Goal: Task Accomplishment & Management: Complete application form

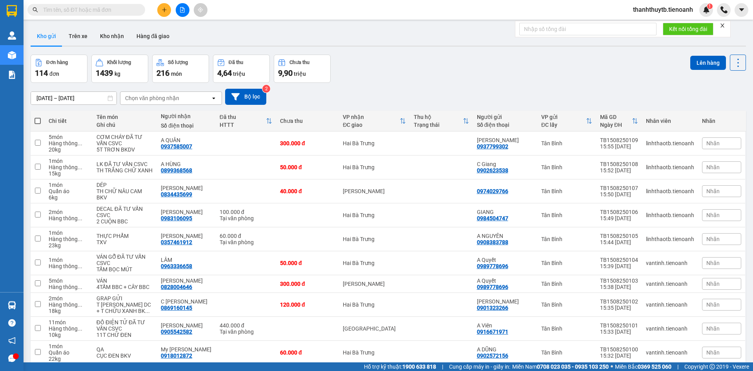
click at [125, 10] on input "text" at bounding box center [89, 9] width 93 height 9
type input "0906643887"
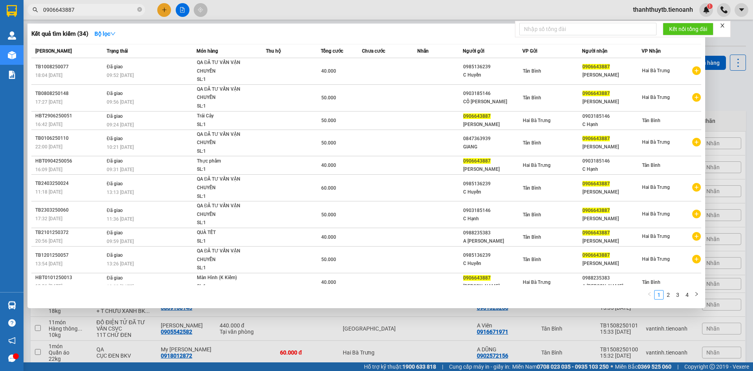
click at [118, 11] on input "0906643887" at bounding box center [89, 9] width 93 height 9
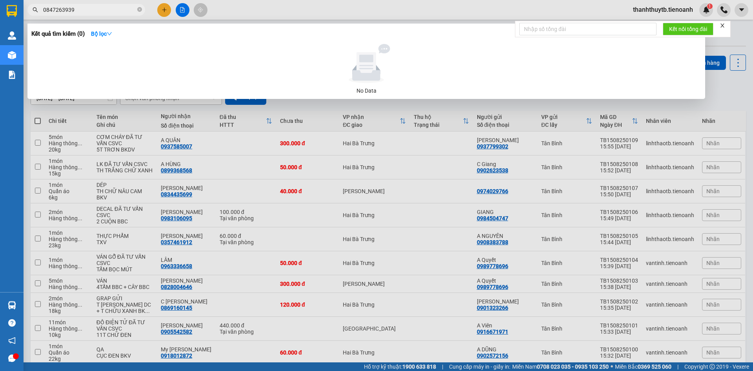
click at [59, 9] on input "0847263939" at bounding box center [89, 9] width 93 height 9
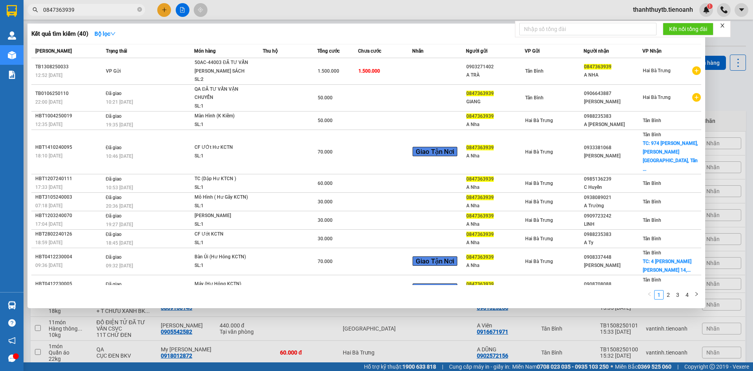
click at [97, 11] on input "0847363939" at bounding box center [89, 9] width 93 height 9
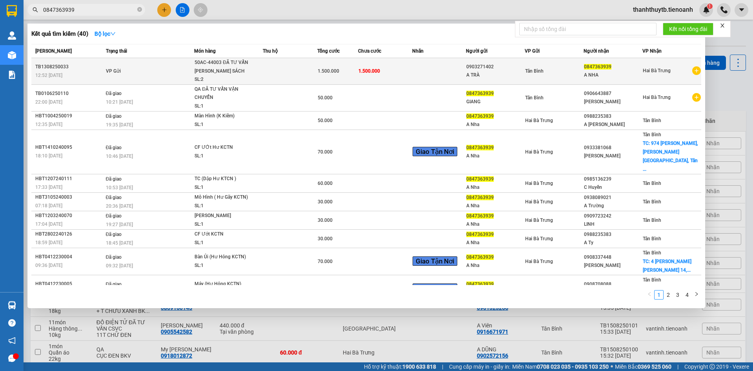
type input "0847363939"
click at [158, 71] on td "VP Gửi" at bounding box center [149, 71] width 91 height 27
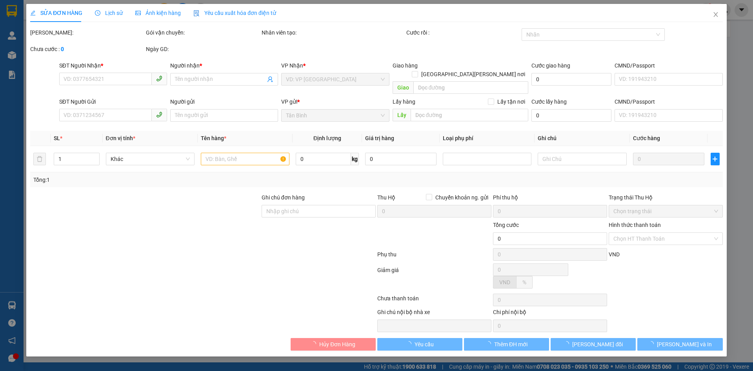
type input "0847363939"
type input "A NHA"
type input "049085000339"
type input "0903271402"
type input "A TRÀ"
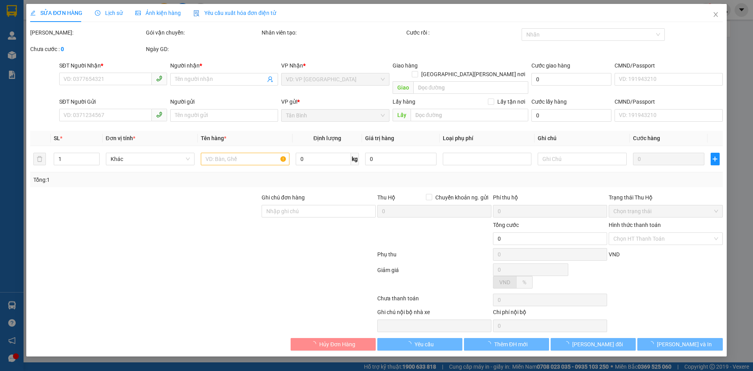
type input "1.500.000"
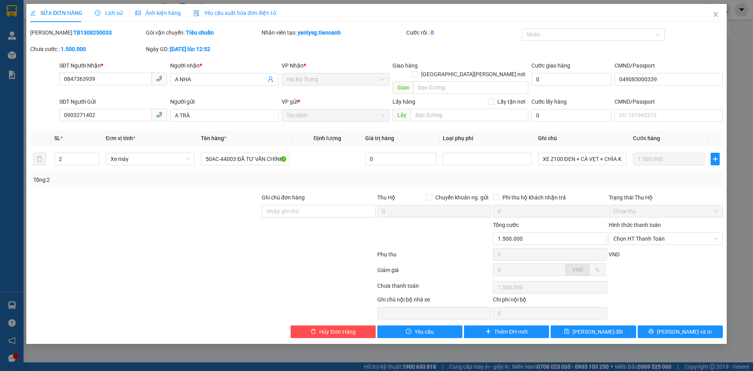
click at [302, 13] on div "SỬA ĐƠN HÀNG Lịch sử Ảnh kiện hàng Yêu cầu xuất hóa đơn điện tử" at bounding box center [376, 13] width 693 height 18
click at [109, 7] on div "Lịch sử" at bounding box center [109, 13] width 28 height 18
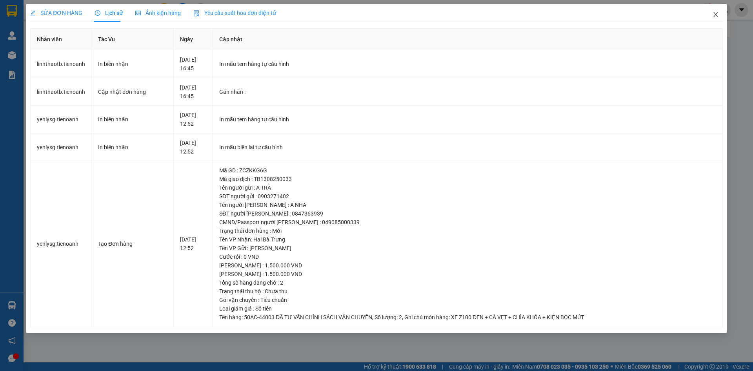
click at [715, 16] on icon "close" at bounding box center [716, 14] width 6 height 6
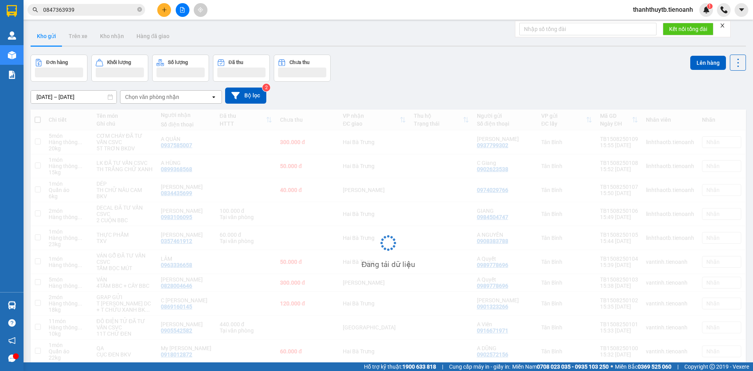
click at [303, 8] on div "Kết quả tìm kiếm ( 40 ) Bộ lọc Mã ĐH Trạng thái Món hàng Thu hộ Tổng cước Chưa …" at bounding box center [376, 10] width 753 height 20
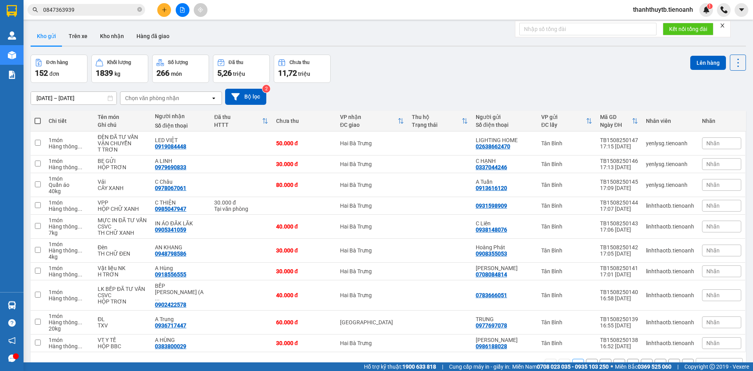
click at [303, 8] on div "Kết quả tìm kiếm ( 40 ) Bộ lọc Mã ĐH Trạng thái Món hàng Thu hộ Tổng cước Chưa …" at bounding box center [376, 10] width 753 height 20
click at [304, 9] on div "Kết quả tìm kiếm ( 40 ) Bộ lọc Mã ĐH Trạng thái Món hàng Thu hộ Tổng cước Chưa …" at bounding box center [376, 10] width 753 height 20
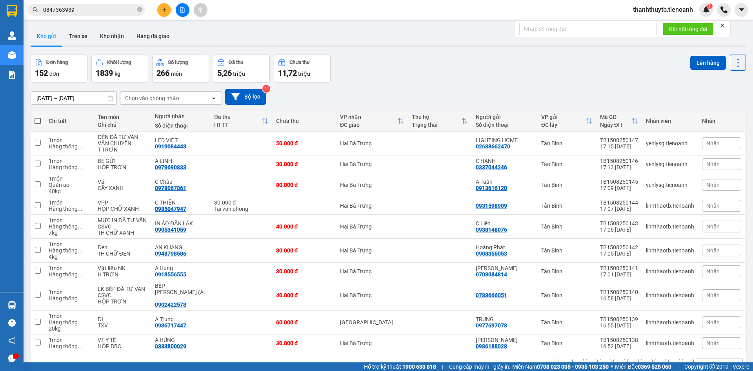
click at [110, 9] on input "0847363939" at bounding box center [89, 9] width 93 height 9
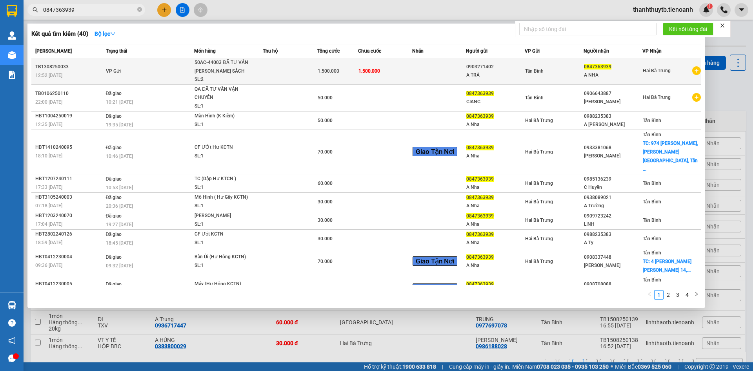
click at [218, 62] on div "50AC-44003 ĐÃ TƯ VẤN CHÍNH SÁCH VẬN CHUY..." at bounding box center [224, 66] width 59 height 17
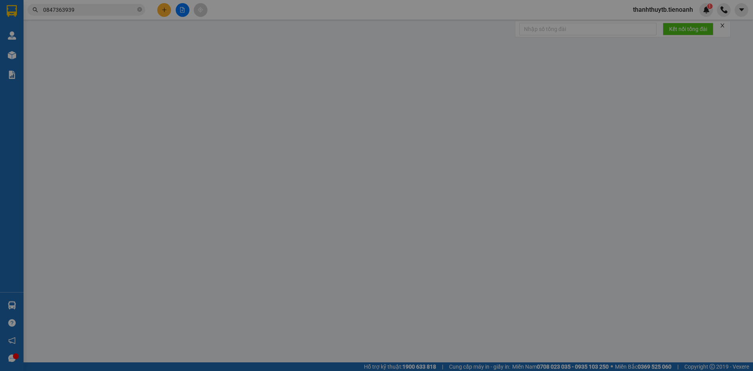
type input "0847363939"
type input "A NHA"
type input "049085000339"
type input "0903271402"
type input "A TRÀ"
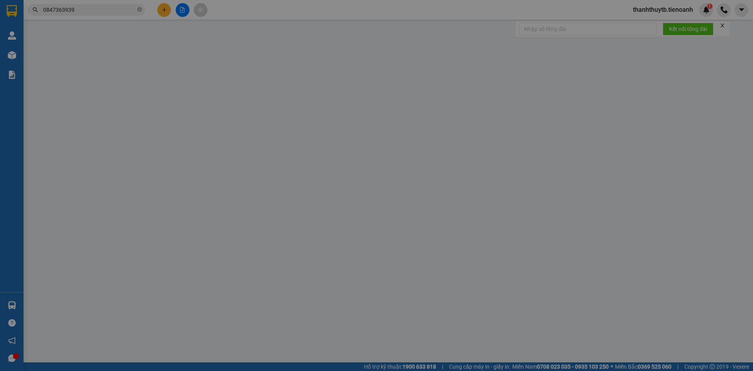
type input "1.500.000"
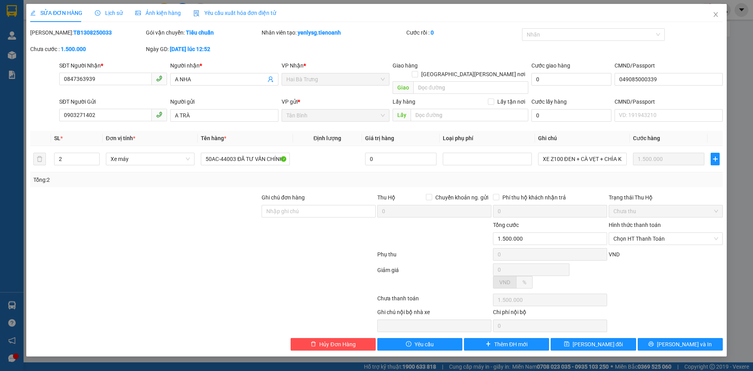
click at [372, 22] on div "SỬA ĐƠN HÀNG Lịch sử Ảnh kiện hàng Yêu cầu xuất hóa đơn điện tử Total Paid Fee …" at bounding box center [376, 177] width 693 height 346
click at [369, 30] on div "Nhân viên tạo: yenlysg.tienoanh" at bounding box center [333, 32] width 143 height 9
click at [715, 17] on icon "close" at bounding box center [716, 14] width 6 height 6
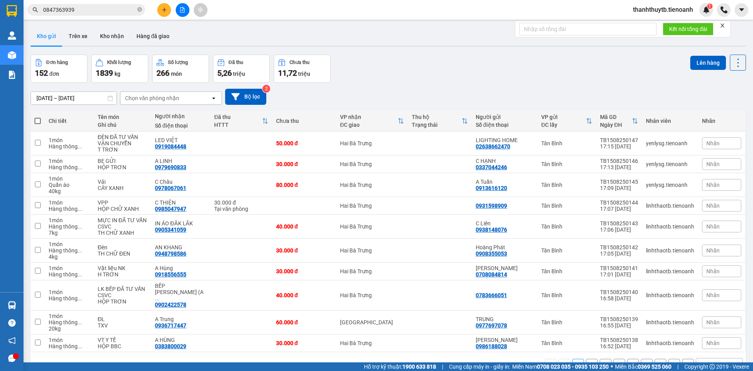
click at [269, 13] on div "Kết quả tìm kiếm ( 40 ) Bộ lọc Mã ĐH Trạng thái Món hàng Thu hộ Tổng cước Chưa …" at bounding box center [376, 10] width 753 height 20
click at [118, 14] on input "0847363939" at bounding box center [89, 9] width 93 height 9
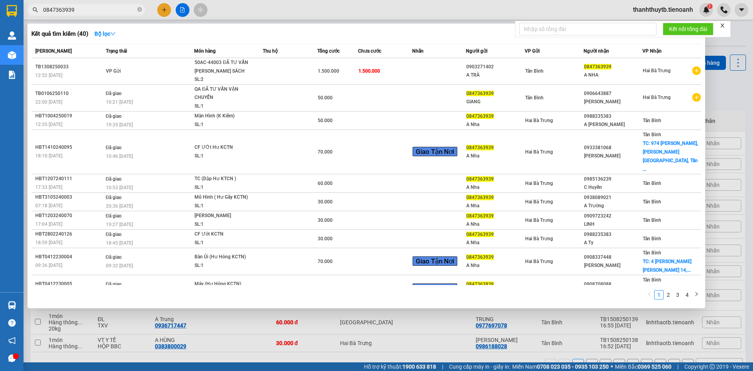
click at [244, 33] on div "Kết quả tìm kiếm ( 40 ) Bộ lọc" at bounding box center [366, 33] width 670 height 13
click at [251, 13] on div at bounding box center [376, 185] width 753 height 371
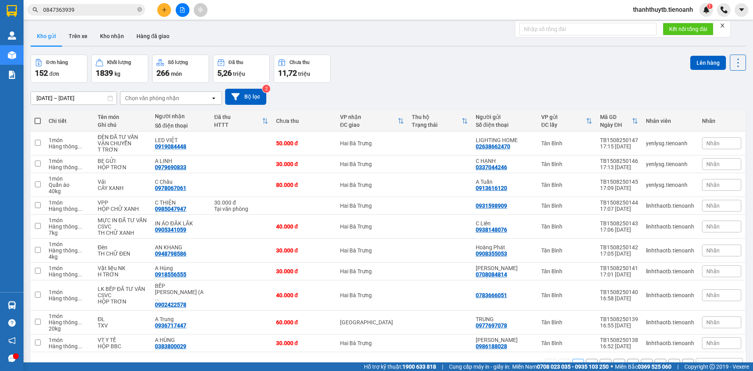
click at [102, 10] on input "0847363939" at bounding box center [89, 9] width 93 height 9
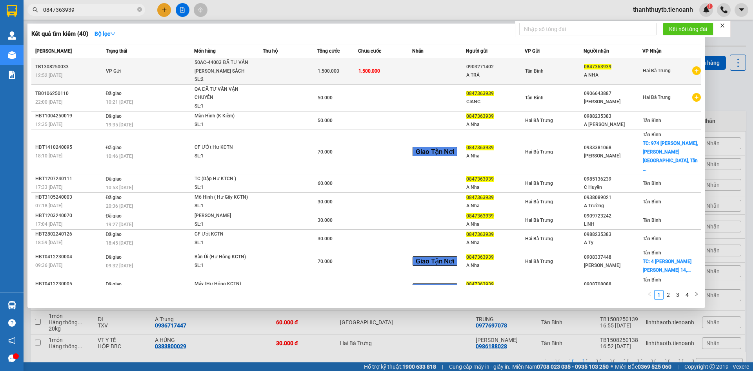
click at [275, 65] on td at bounding box center [290, 71] width 54 height 27
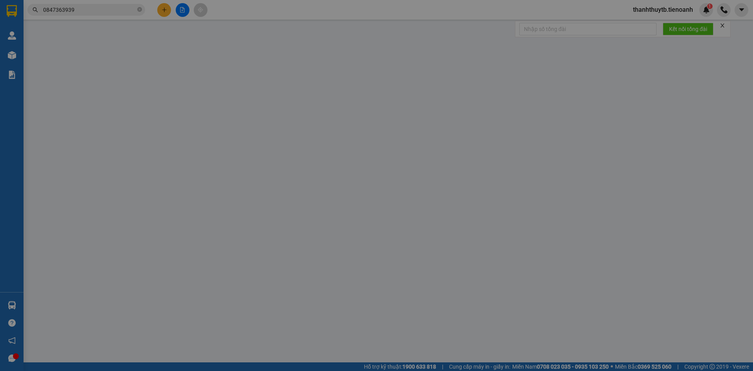
type input "0847363939"
type input "A NHA"
type input "049085000339"
type input "0903271402"
type input "A TRÀ"
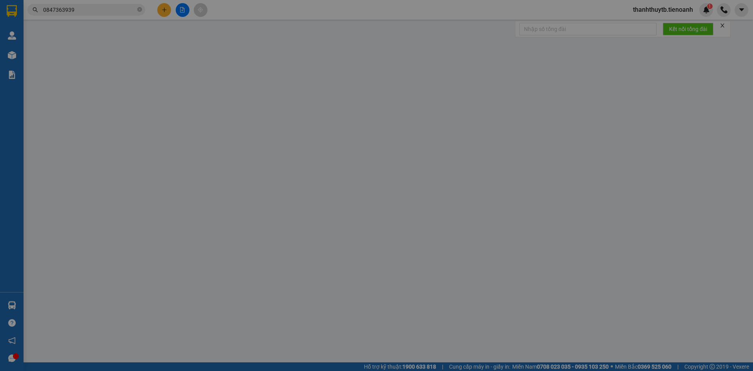
type input "1.500.000"
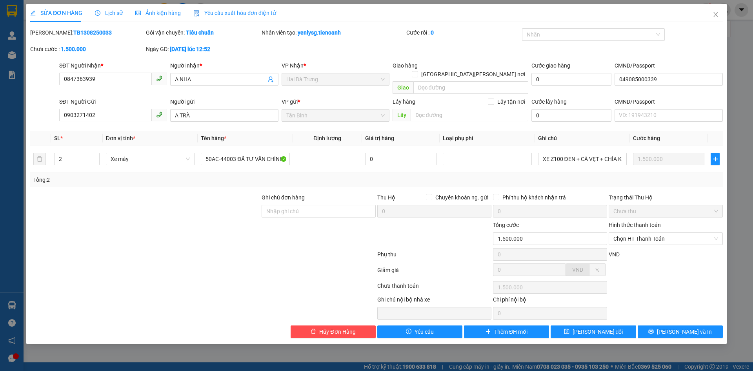
click at [113, 10] on span "Lịch sử" at bounding box center [109, 13] width 28 height 6
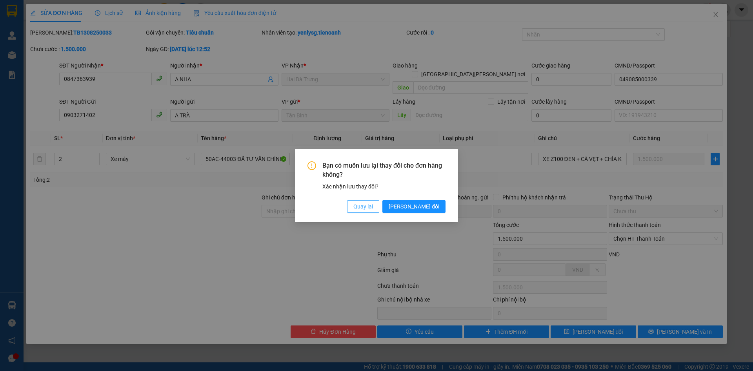
click at [373, 209] on span "Quay lại" at bounding box center [363, 206] width 20 height 9
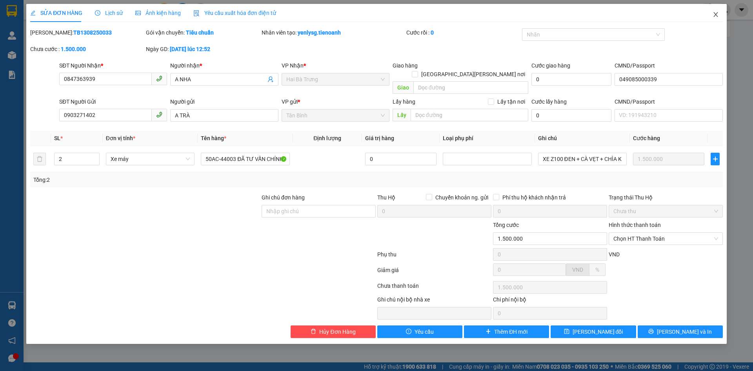
click at [716, 13] on icon "close" at bounding box center [716, 14] width 6 height 6
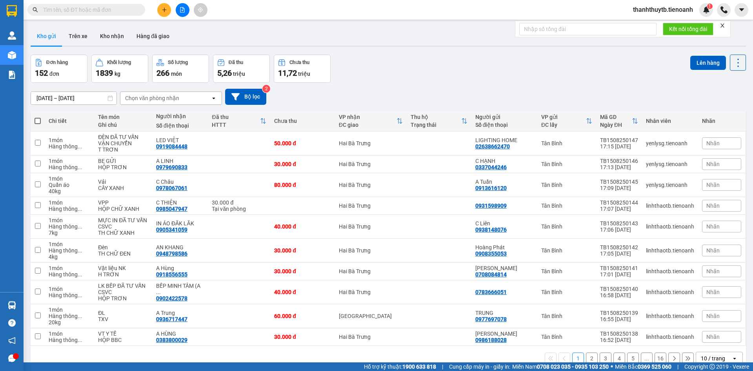
click at [77, 12] on input "text" at bounding box center [89, 9] width 93 height 9
paste input "0847363939"
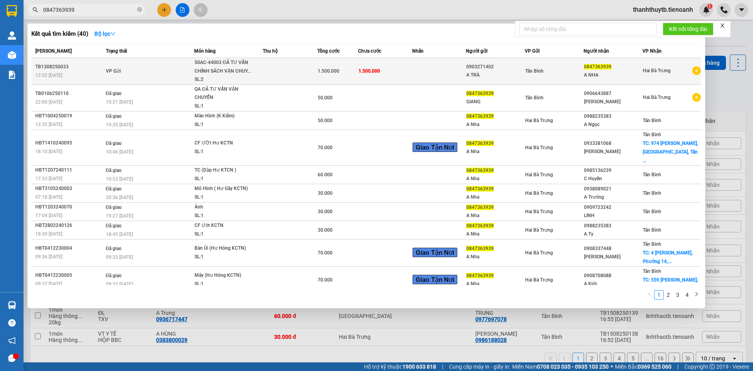
type input "0847363939"
click at [134, 62] on td "VP Gửi" at bounding box center [149, 71] width 91 height 27
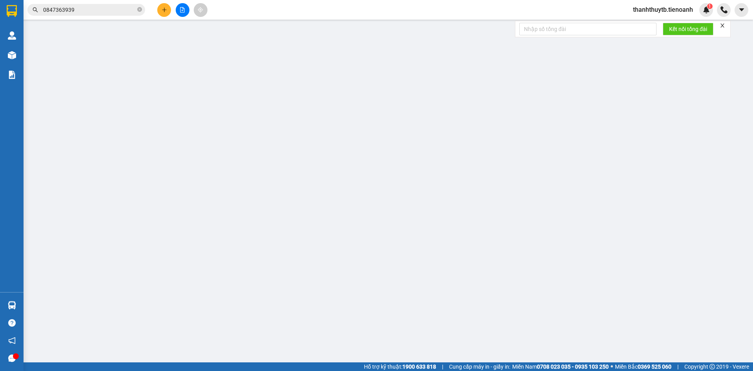
type input "0847363939"
type input "A NHA"
type input "049085000339"
type input "0903271402"
type input "A TRÀ"
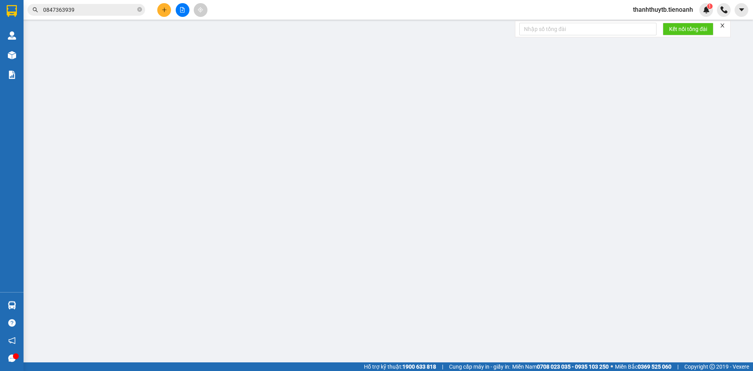
type input "1.500.000"
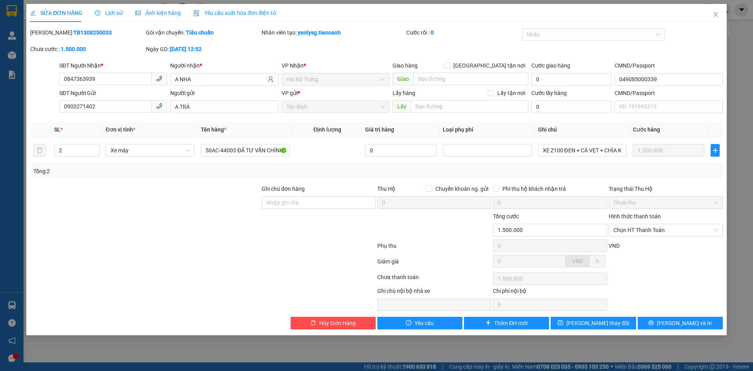
click at [108, 11] on span "Lịch sử" at bounding box center [109, 13] width 28 height 6
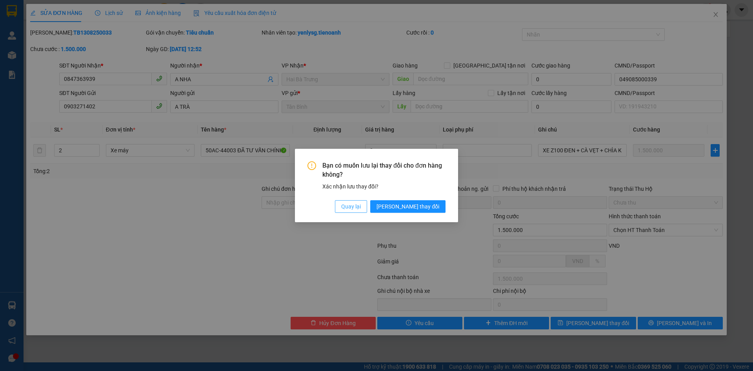
click at [361, 206] on span "Quay lại" at bounding box center [351, 206] width 20 height 9
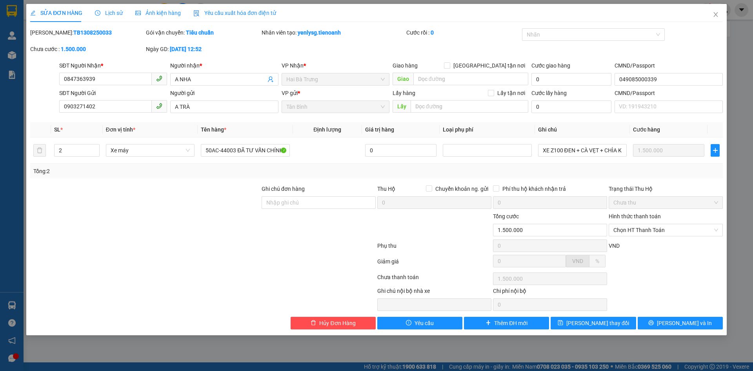
click at [166, 15] on span "Ảnh kiện hàng" at bounding box center [157, 13] width 45 height 6
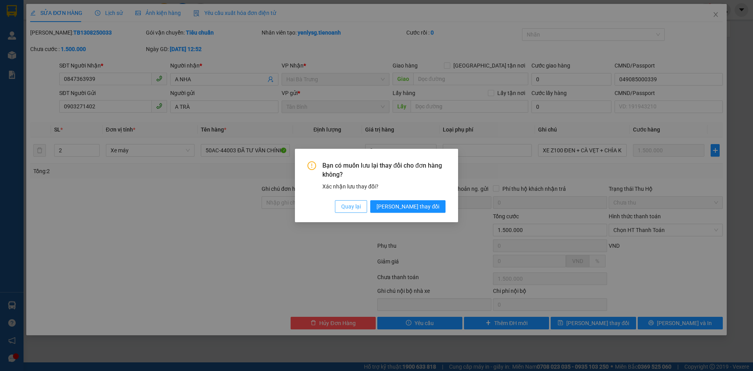
click at [361, 203] on span "Quay lại" at bounding box center [351, 206] width 20 height 9
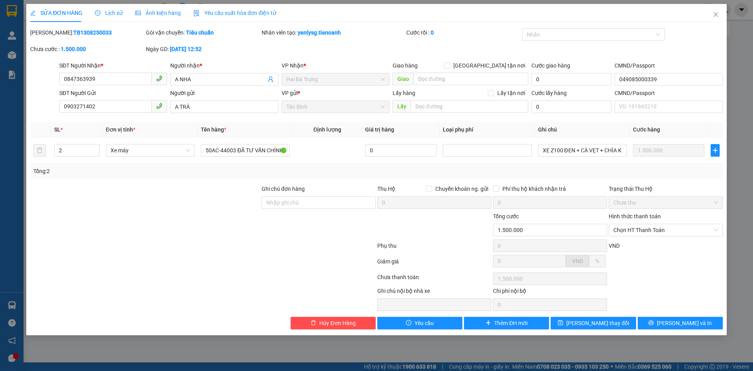
click at [109, 13] on span "Lịch sử" at bounding box center [109, 13] width 28 height 6
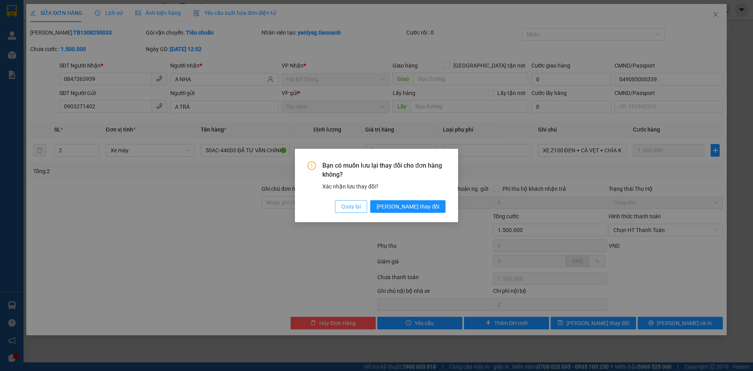
click at [361, 210] on span "Quay lại" at bounding box center [351, 206] width 20 height 9
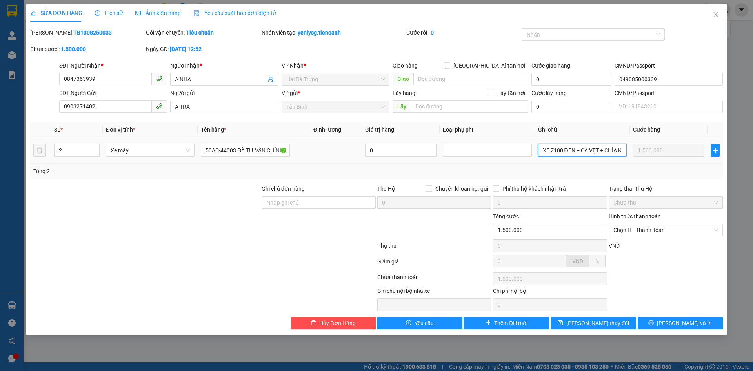
click at [586, 150] on input "XE Z100 ĐEN + CÀ VẸT + CHÌA KHÓA + KIỆN BỌC MÚT" at bounding box center [582, 150] width 89 height 13
click at [571, 151] on input "XE Z100 ĐEN + CÀ VẸT + CHÌA KHÓA + KIỆN BỌC MÚT" at bounding box center [582, 150] width 89 height 13
click at [533, 167] on div "Tổng: 2" at bounding box center [376, 171] width 686 height 9
click at [716, 16] on icon "close" at bounding box center [715, 14] width 4 height 5
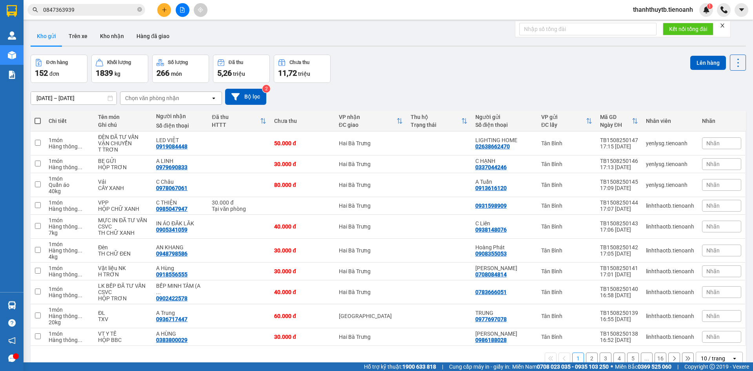
click at [384, 63] on div "Đơn hàng 152 đơn Khối lượng 1839 kg Số lượng 266 món Đã thu 5,26 triệu Chưa thu…" at bounding box center [388, 69] width 715 height 28
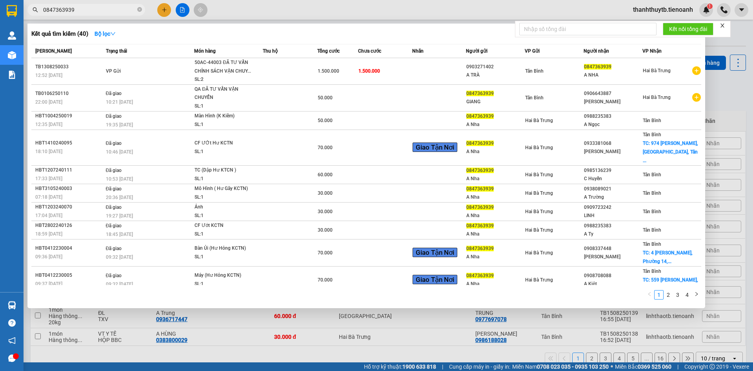
click at [92, 10] on input "0847363939" at bounding box center [89, 9] width 93 height 9
click at [133, 55] on div "Trạng thái" at bounding box center [150, 51] width 88 height 9
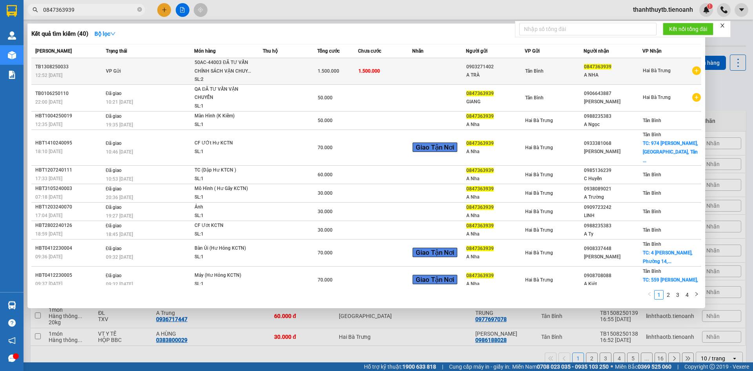
click at [137, 66] on td "VP Gửi" at bounding box center [149, 71] width 91 height 27
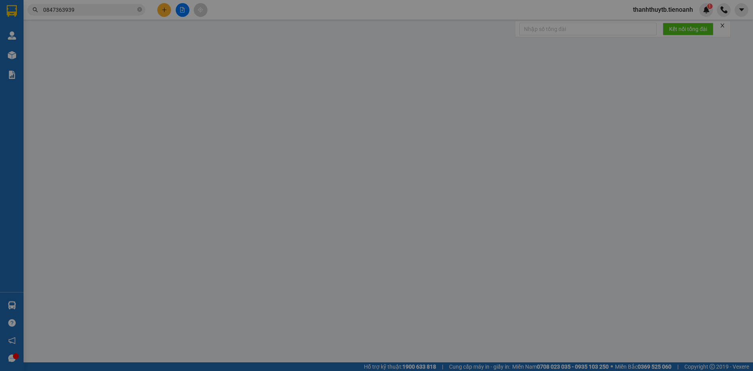
type input "0847363939"
type input "A NHA"
type input "049085000339"
type input "0903271402"
type input "A TRÀ"
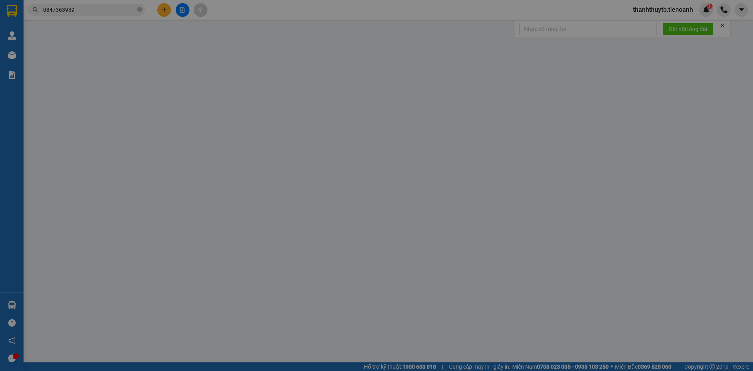
type input "1.500.000"
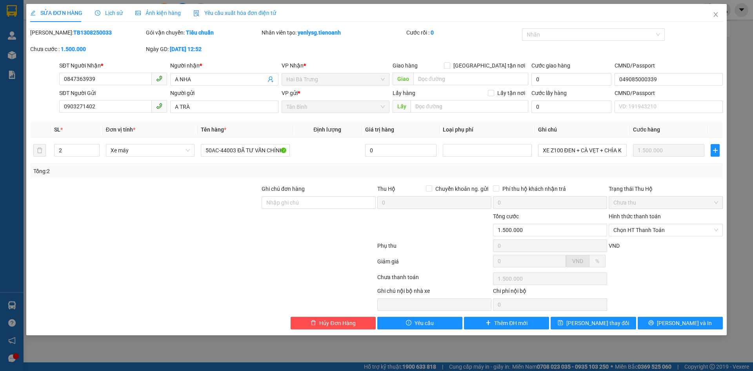
click at [115, 6] on div "Lịch sử" at bounding box center [109, 13] width 28 height 18
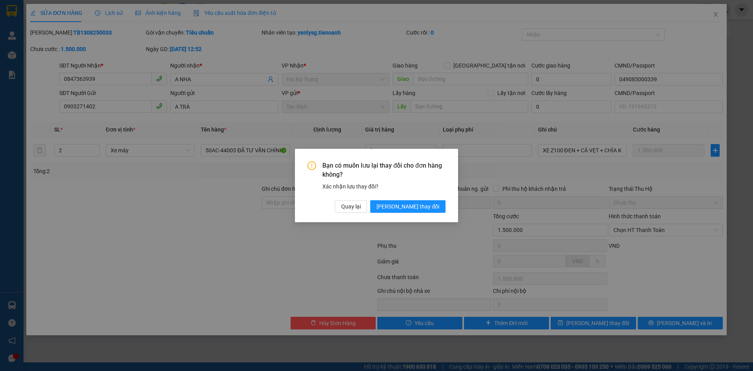
click at [360, 206] on div "Bạn có muốn lưu lại thay đổi cho đơn hàng không? Xác nhận lưu thay đổi? Quay lạ…" at bounding box center [377, 186] width 138 height 51
click at [367, 206] on button "Quay lại" at bounding box center [351, 206] width 32 height 13
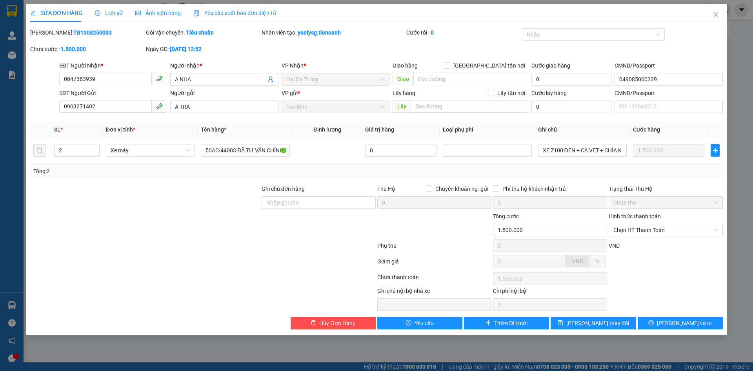
click at [340, 224] on div at bounding box center [319, 225] width 116 height 27
click at [714, 13] on icon "close" at bounding box center [715, 14] width 4 height 5
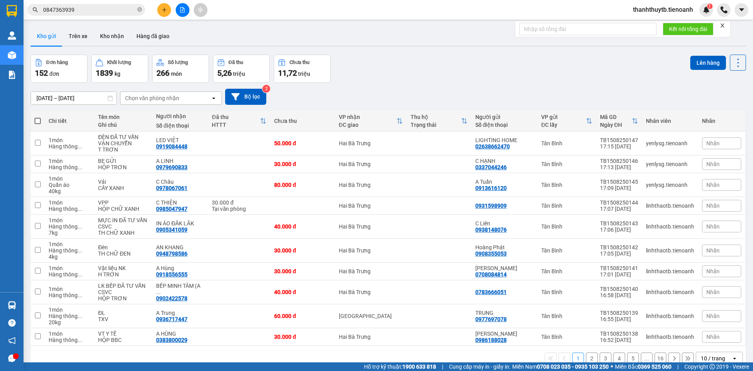
click at [301, 7] on div "Kết quả tìm kiếm ( 40 ) Bộ lọc Mã ĐH Trạng thái Món hàng Thu hộ Tổng cước Chưa …" at bounding box center [376, 10] width 753 height 20
click at [111, 11] on input "0847363939" at bounding box center [89, 9] width 93 height 9
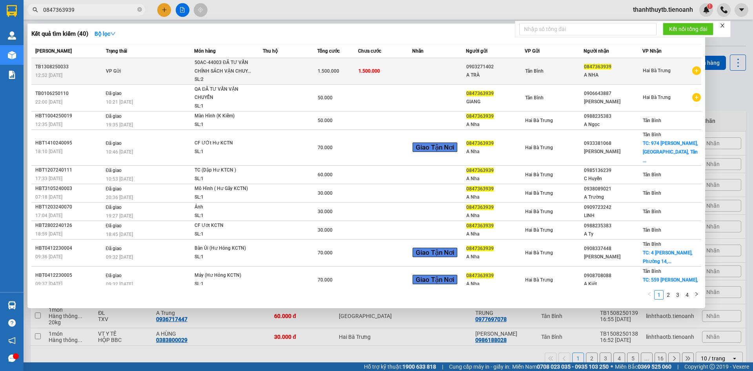
click at [163, 78] on td "VP Gửi" at bounding box center [149, 71] width 91 height 27
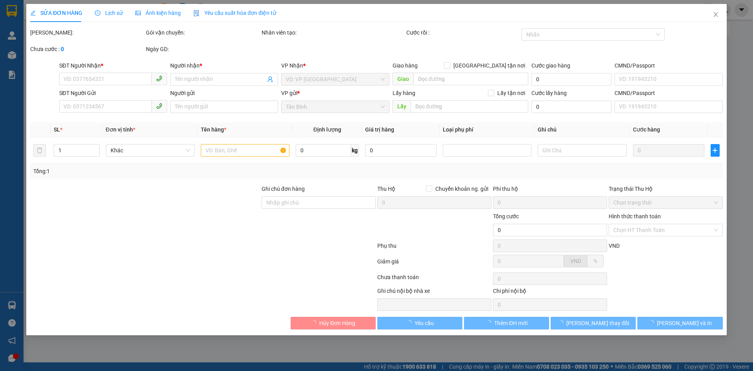
type input "0847363939"
type input "A NHA"
type input "049085000339"
type input "0903271402"
type input "A TRÀ"
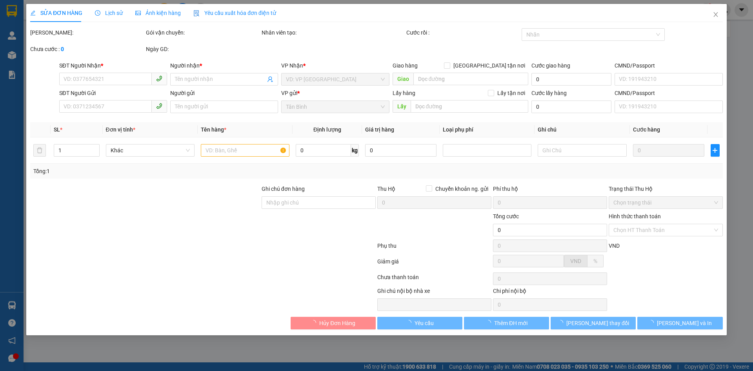
type input "1.500.000"
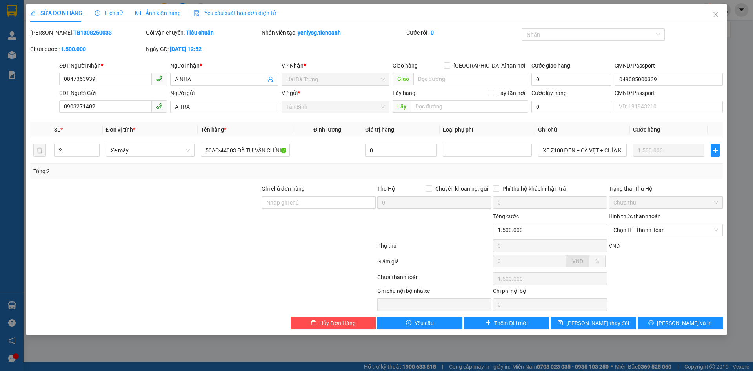
click at [113, 8] on div "Lịch sử" at bounding box center [109, 13] width 28 height 18
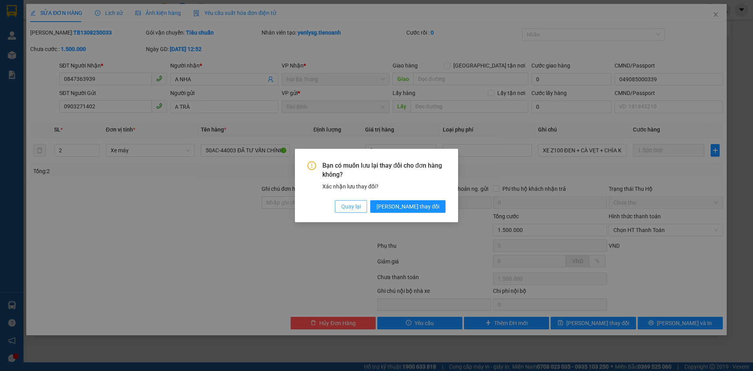
click at [361, 207] on span "Quay lại" at bounding box center [351, 206] width 20 height 9
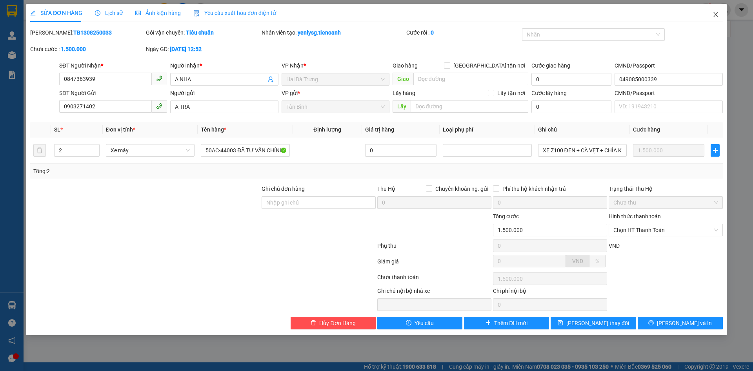
click at [717, 15] on icon "close" at bounding box center [716, 14] width 6 height 6
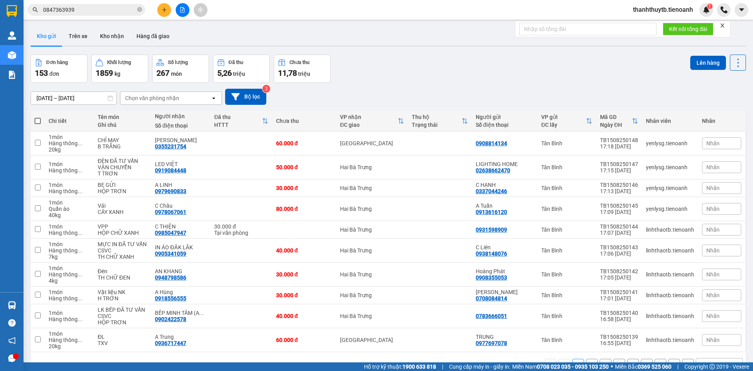
click at [239, 12] on div "Kết quả tìm kiếm ( 40 ) Bộ lọc Mã ĐH Trạng thái Món hàng Thu hộ Tổng cước Chưa …" at bounding box center [376, 10] width 753 height 20
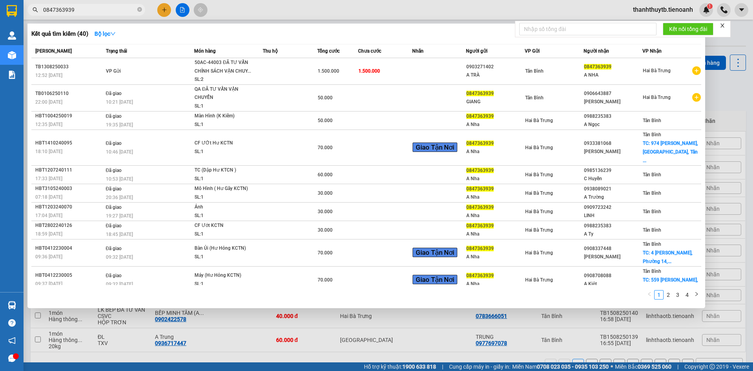
click at [123, 15] on span "0847363939" at bounding box center [86, 10] width 118 height 12
click at [121, 10] on input "0847363939" at bounding box center [89, 9] width 93 height 9
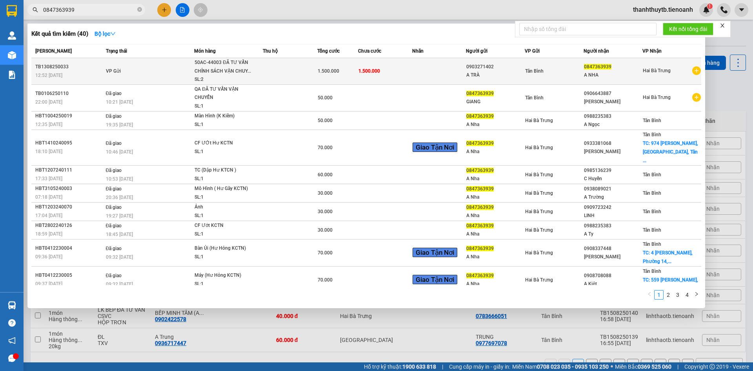
click at [145, 72] on td "VP Gửi" at bounding box center [149, 71] width 91 height 27
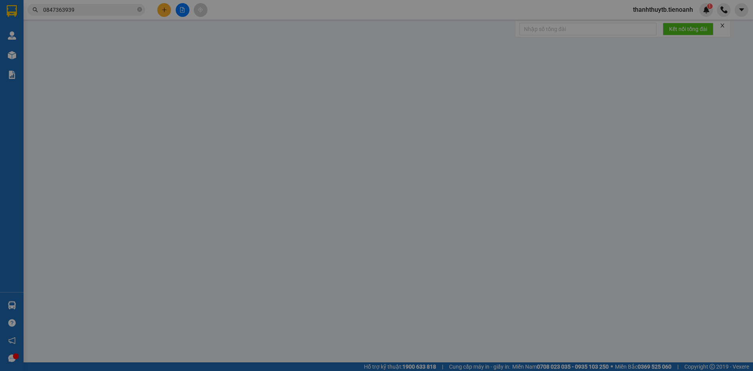
type input "0847363939"
type input "A NHA"
type input "049085000339"
type input "0903271402"
type input "A TRÀ"
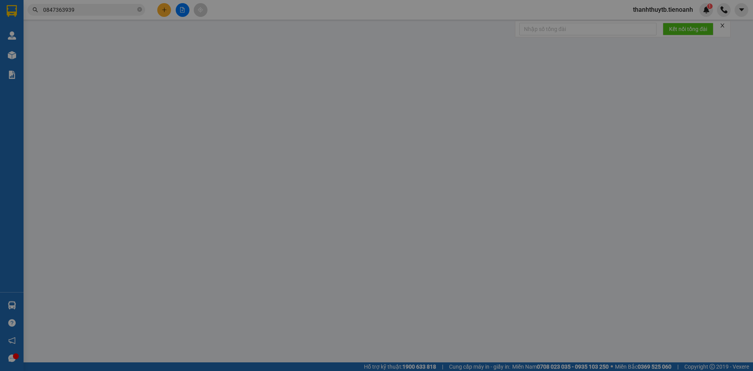
type input "1.500.000"
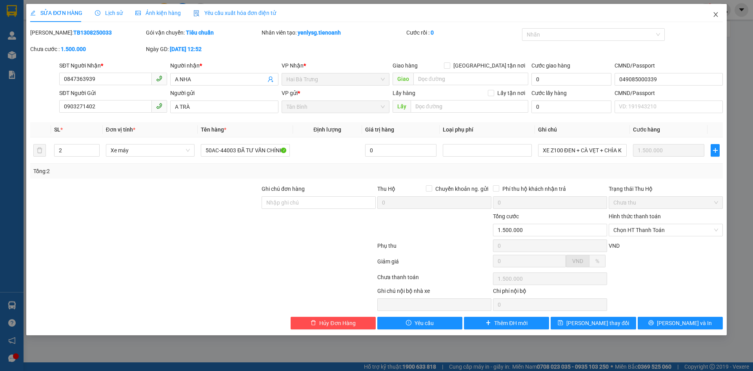
click at [717, 16] on icon "close" at bounding box center [715, 14] width 4 height 5
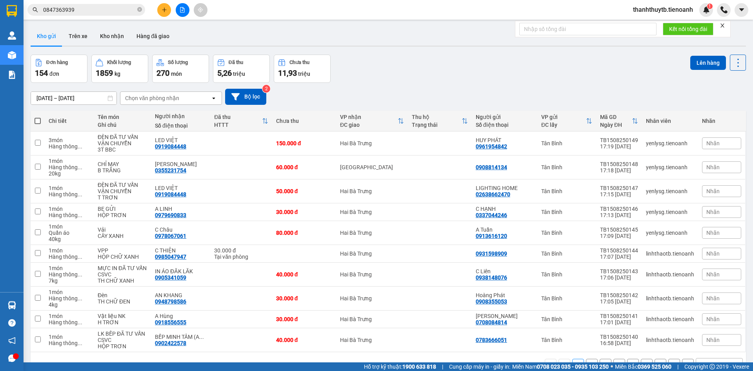
click at [248, 8] on div "Kết quả tìm kiếm ( 40 ) Bộ lọc Mã ĐH Trạng thái Món hàng Thu hộ Tổng cước Chưa …" at bounding box center [376, 10] width 753 height 20
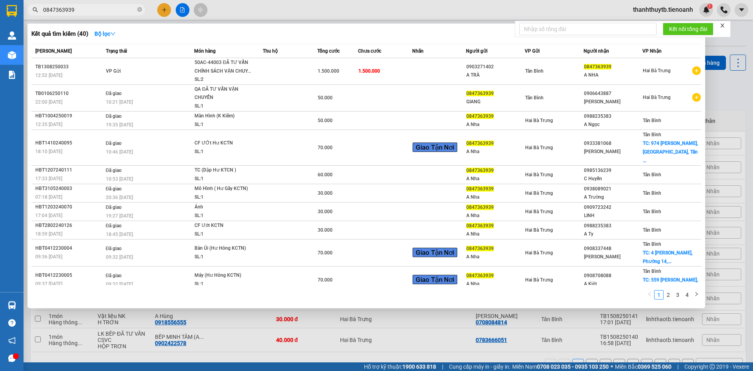
click at [107, 12] on input "0847363939" at bounding box center [89, 9] width 93 height 9
click at [91, 13] on input "0847363939" at bounding box center [89, 9] width 93 height 9
